Goal: Task Accomplishment & Management: Manage account settings

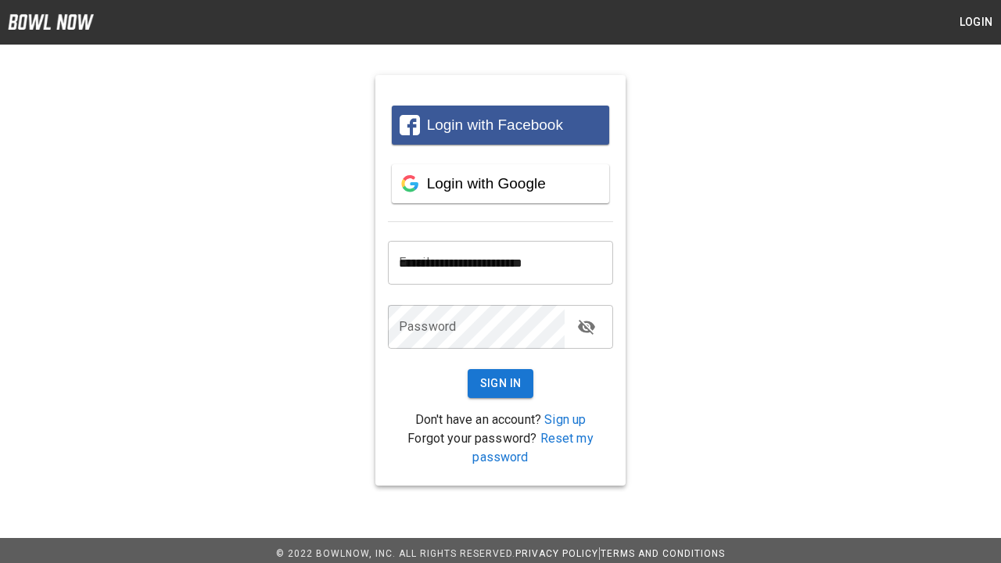
type input "**********"
click at [500, 383] on button "Sign In" at bounding box center [501, 383] width 66 height 29
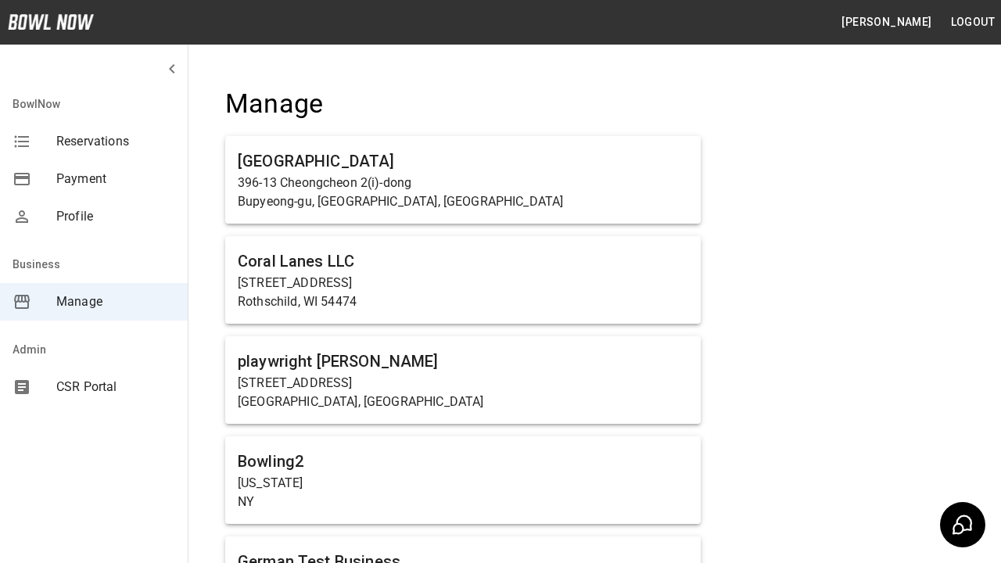
click at [94, 302] on span "Manage" at bounding box center [115, 301] width 119 height 19
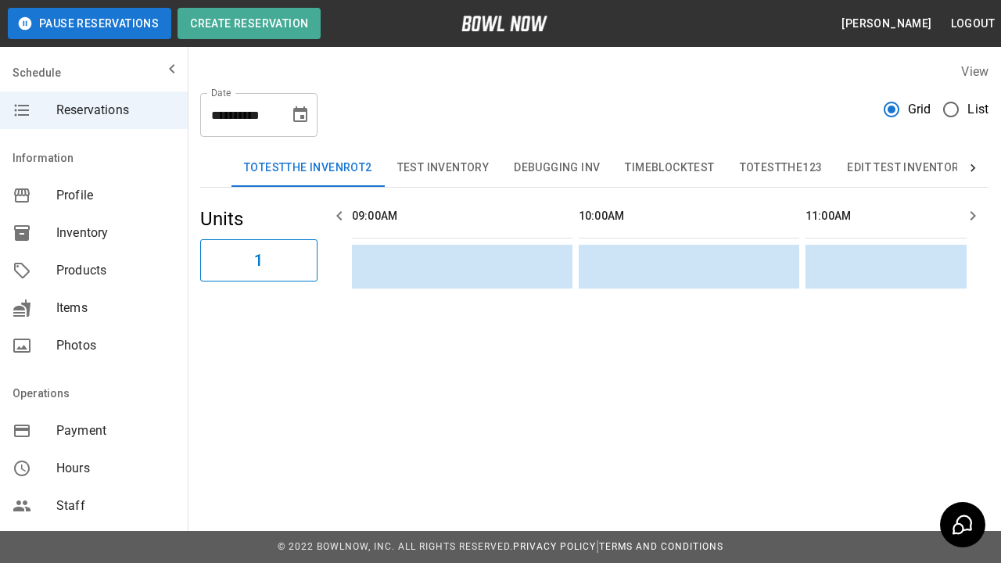
click at [94, 271] on span "Products" at bounding box center [115, 270] width 119 height 19
